Goal: Submit feedback/report problem: Submit feedback/report problem

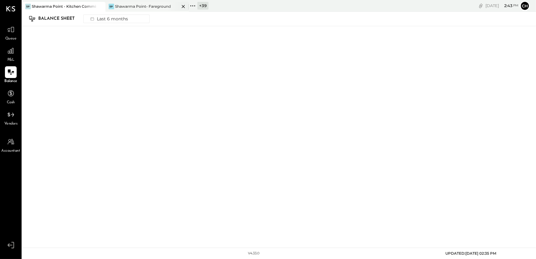
click at [133, 8] on div "Shawarma Point- Fareground" at bounding box center [143, 6] width 56 height 5
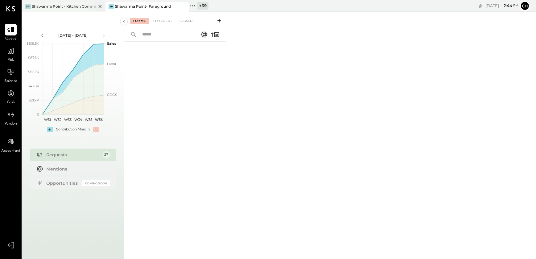
click at [64, 7] on div "Shawarma Point - Kitchen Commissary" at bounding box center [64, 6] width 65 height 5
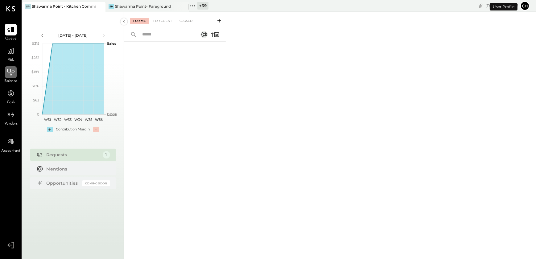
click at [10, 77] on div at bounding box center [11, 72] width 12 height 12
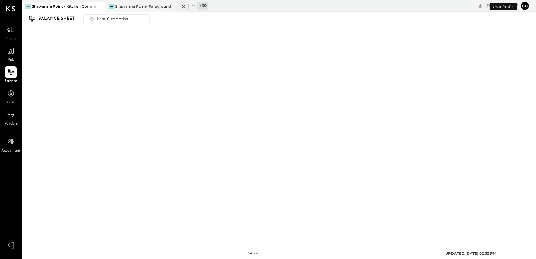
click at [144, 8] on div "Shawarma Point- Fareground" at bounding box center [143, 6] width 56 height 5
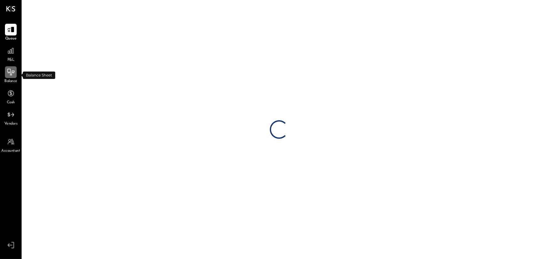
click at [14, 74] on icon at bounding box center [11, 72] width 8 height 8
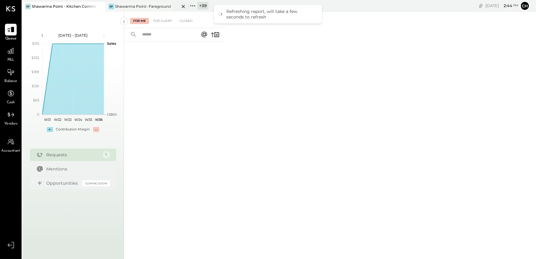
click at [121, 9] on div "SP Shawarma Point- Fareground" at bounding box center [143, 7] width 74 height 6
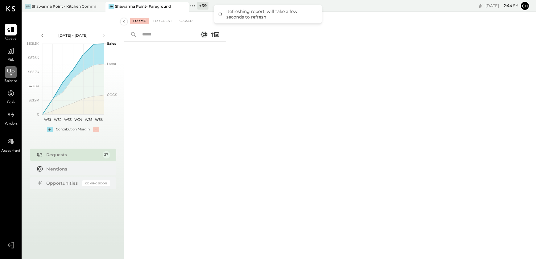
click at [10, 74] on icon at bounding box center [11, 72] width 8 height 8
click at [8, 76] on div at bounding box center [11, 72] width 12 height 12
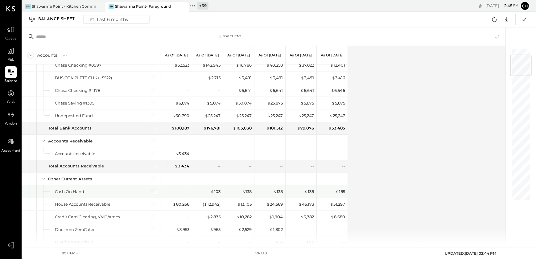
scroll to position [28, 0]
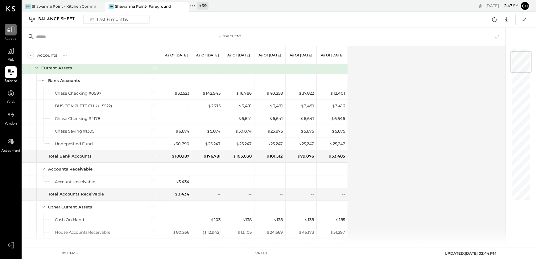
click at [13, 32] on icon at bounding box center [11, 30] width 8 height 8
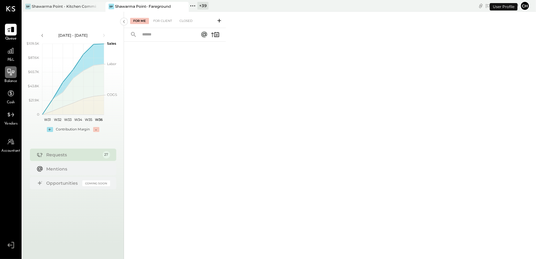
click at [11, 70] on icon at bounding box center [11, 72] width 8 height 8
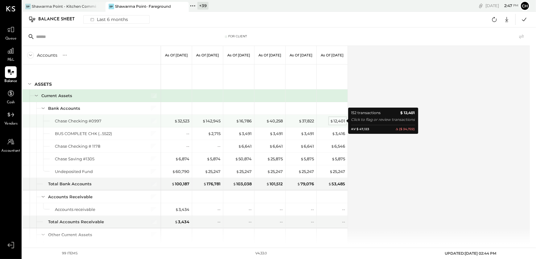
click at [339, 122] on div "$ 12,401" at bounding box center [337, 121] width 15 height 6
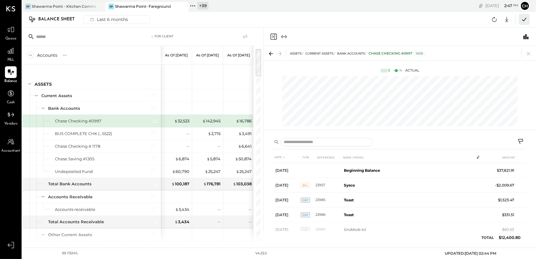
click at [526, 22] on icon at bounding box center [525, 19] width 8 height 8
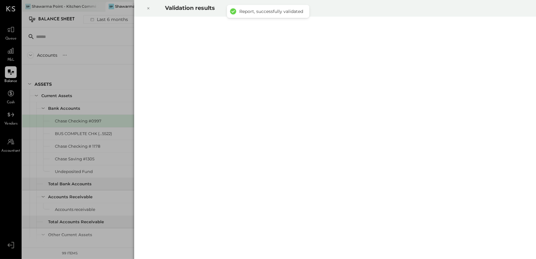
click at [148, 8] on icon at bounding box center [148, 8] width 2 height 2
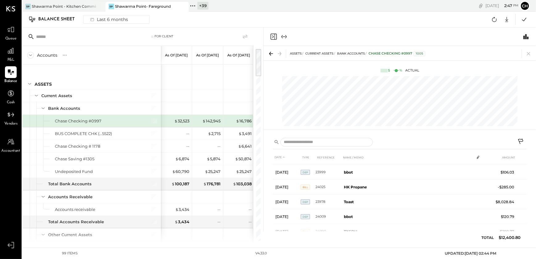
scroll to position [449, 0]
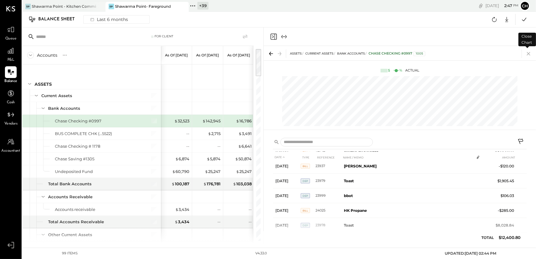
click at [529, 54] on icon at bounding box center [528, 53] width 3 height 3
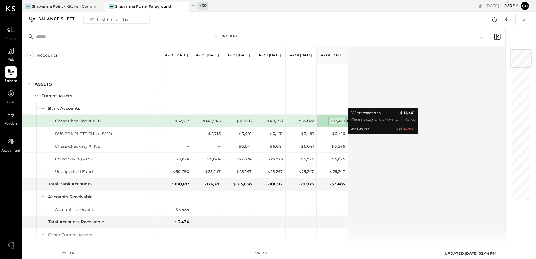
click at [337, 120] on div "$ 12,401" at bounding box center [337, 121] width 15 height 6
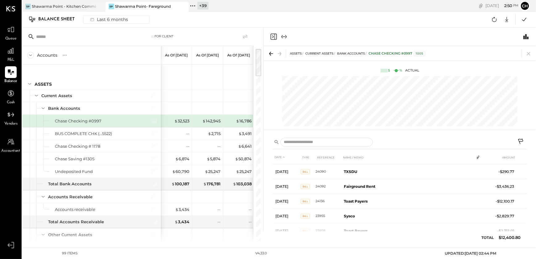
scroll to position [448, 0]
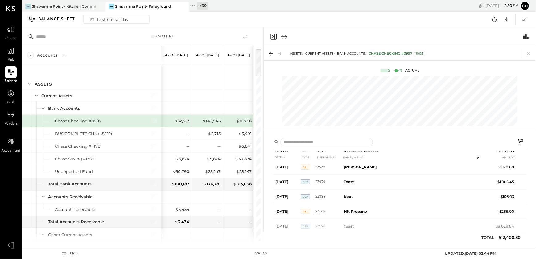
click at [519, 142] on icon at bounding box center [521, 142] width 7 height 7
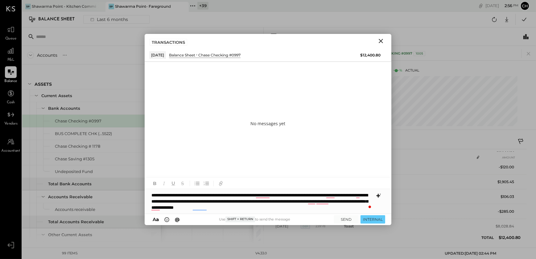
click at [378, 196] on icon at bounding box center [379, 196] width 4 height 4
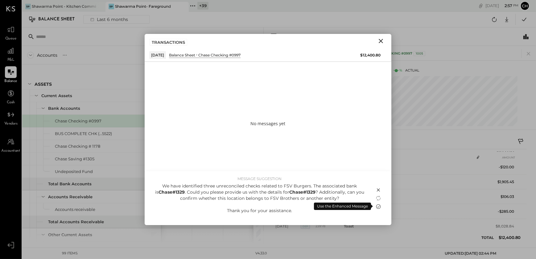
click at [378, 207] on icon at bounding box center [378, 206] width 7 height 7
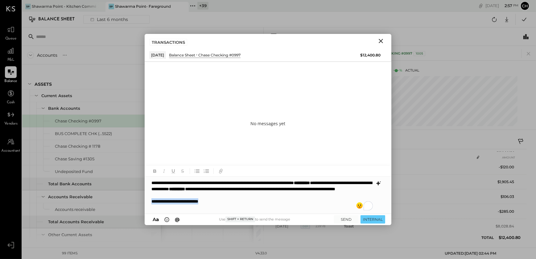
drag, startPoint x: 220, startPoint y: 210, endPoint x: 148, endPoint y: 206, distance: 72.9
click at [148, 206] on div "**********" at bounding box center [268, 195] width 247 height 37
click at [315, 197] on div "**********" at bounding box center [268, 195] width 247 height 37
click at [343, 217] on button "SEND" at bounding box center [346, 219] width 25 height 8
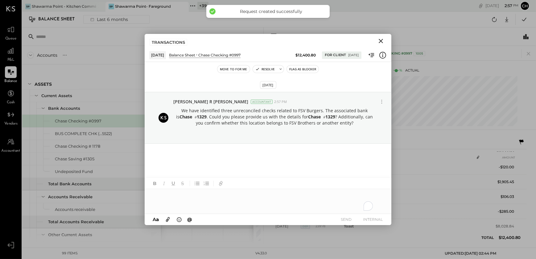
click at [302, 70] on button "Flag as Blocker" at bounding box center [303, 68] width 32 height 7
click at [99, 56] on div "Accounts S GL" at bounding box center [91, 55] width 139 height 19
click at [383, 42] on icon "Close" at bounding box center [381, 40] width 7 height 7
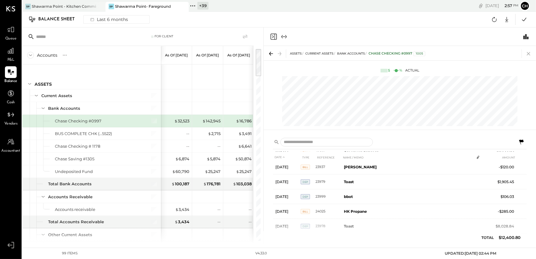
click at [529, 53] on icon at bounding box center [528, 53] width 3 height 3
